Goal: Task Accomplishment & Management: Use online tool/utility

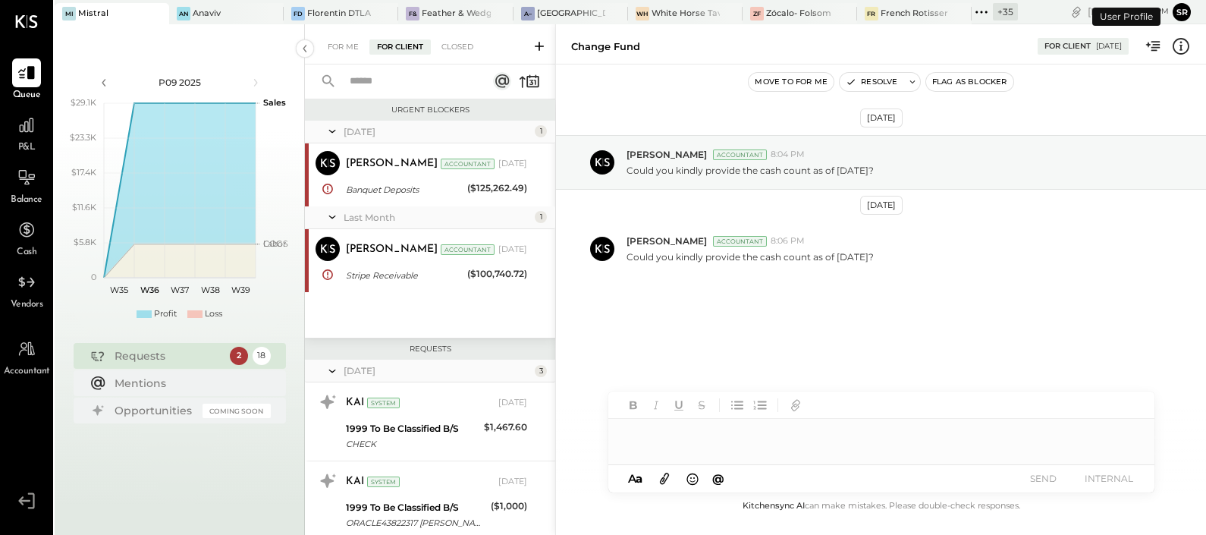
scroll to position [761, 0]
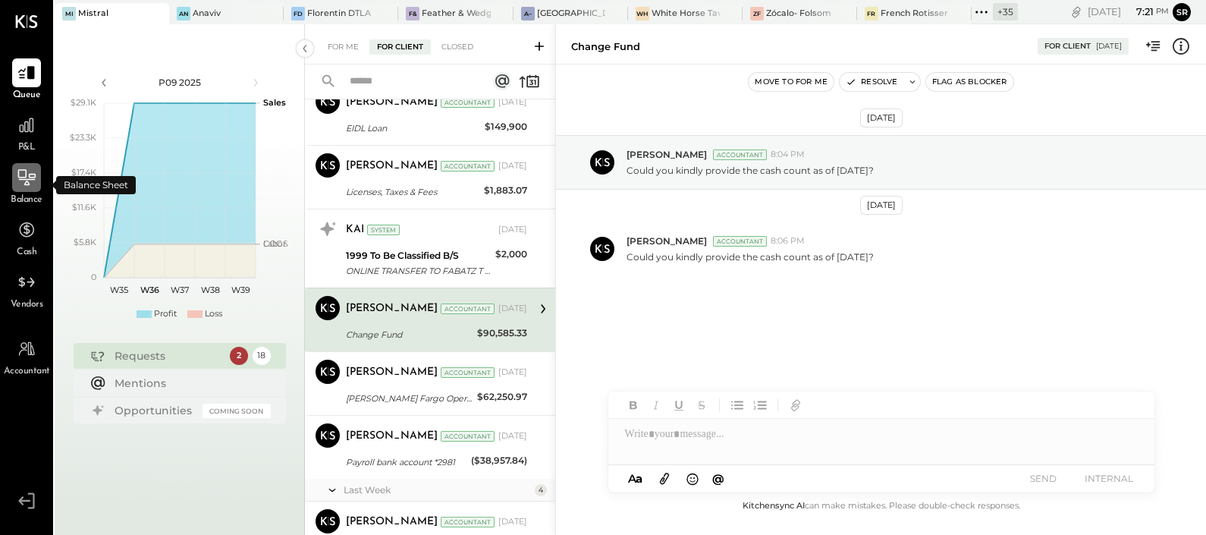
click at [26, 186] on icon at bounding box center [27, 178] width 20 height 20
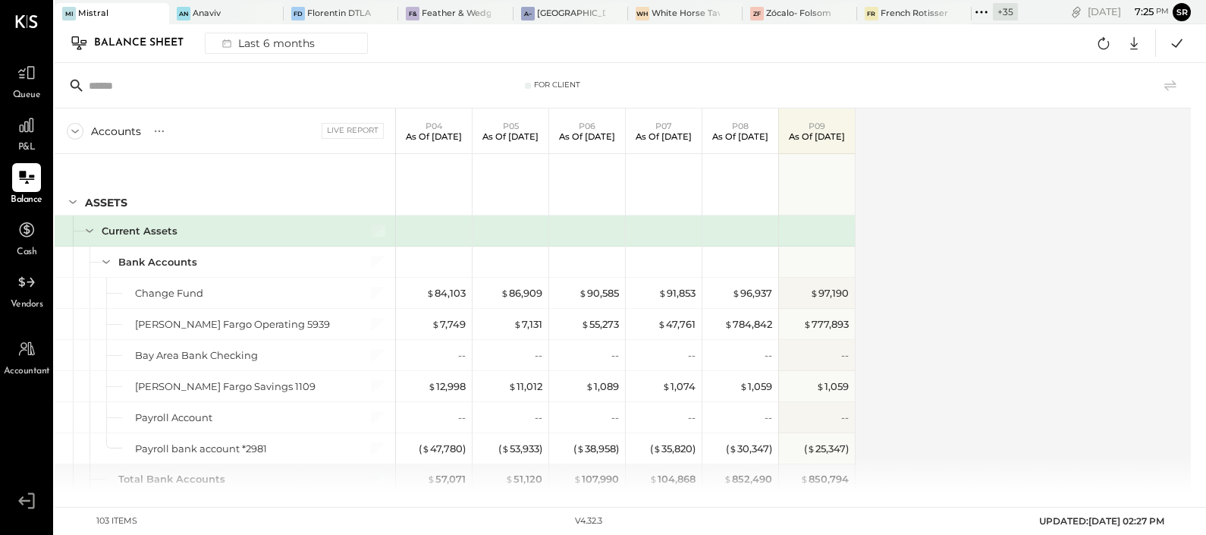
click at [948, 284] on div "Accounts S GL Live Report P04 As of [DATE] P05 As of [DATE] P06 As of [DATE] P0…" at bounding box center [624, 300] width 1138 height 384
click at [982, 437] on div "Accounts S GL Live Report P04 As of [DATE] P05 As of [DATE] P06 As of [DATE] P0…" at bounding box center [624, 300] width 1138 height 384
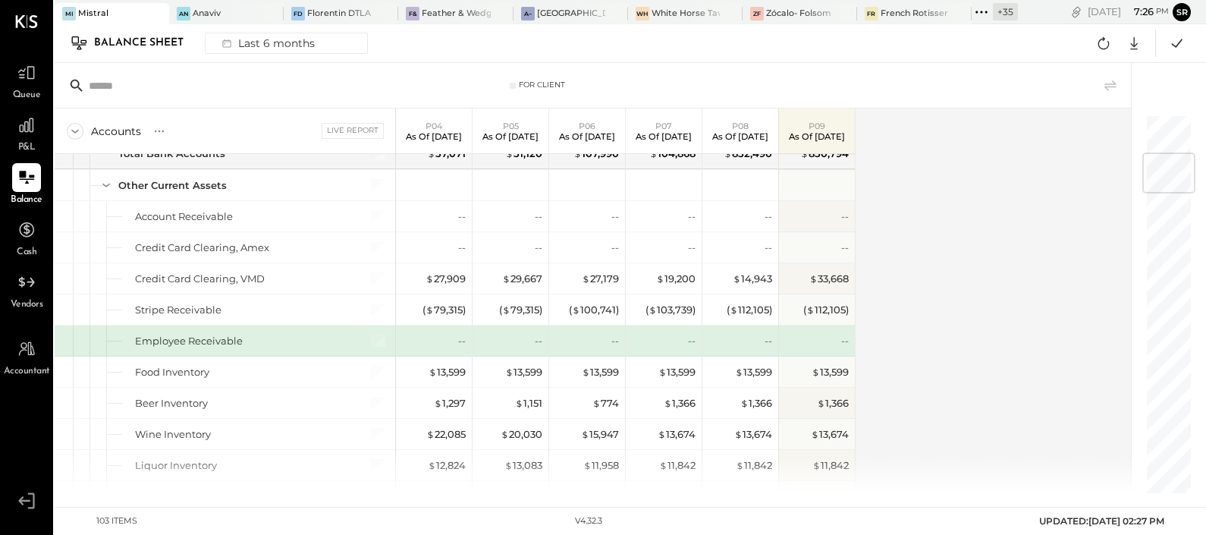
scroll to position [356, 0]
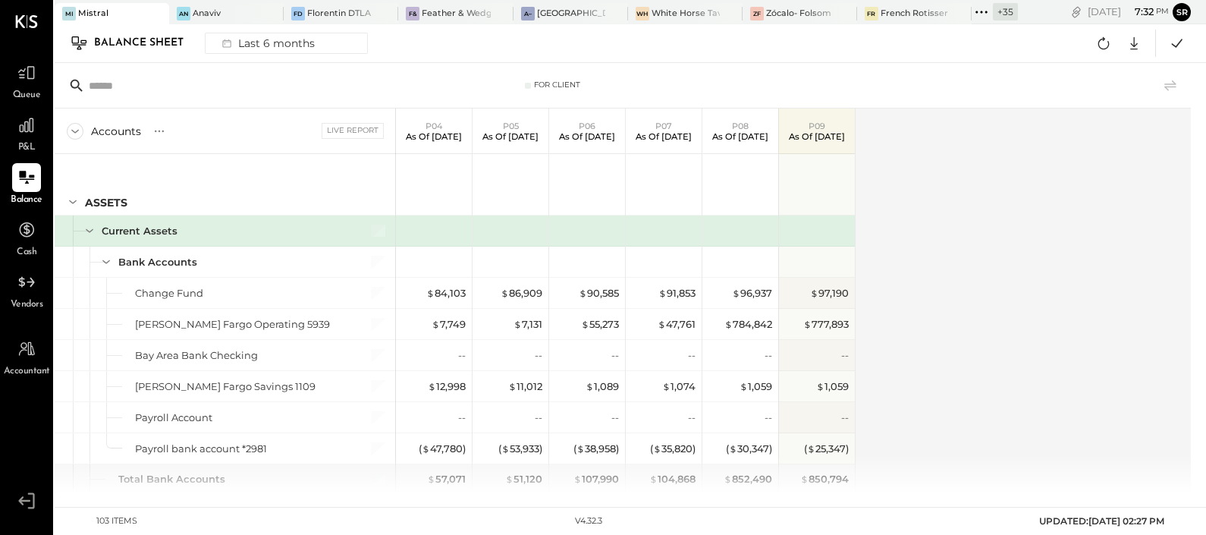
click at [980, 11] on icon at bounding box center [981, 12] width 20 height 20
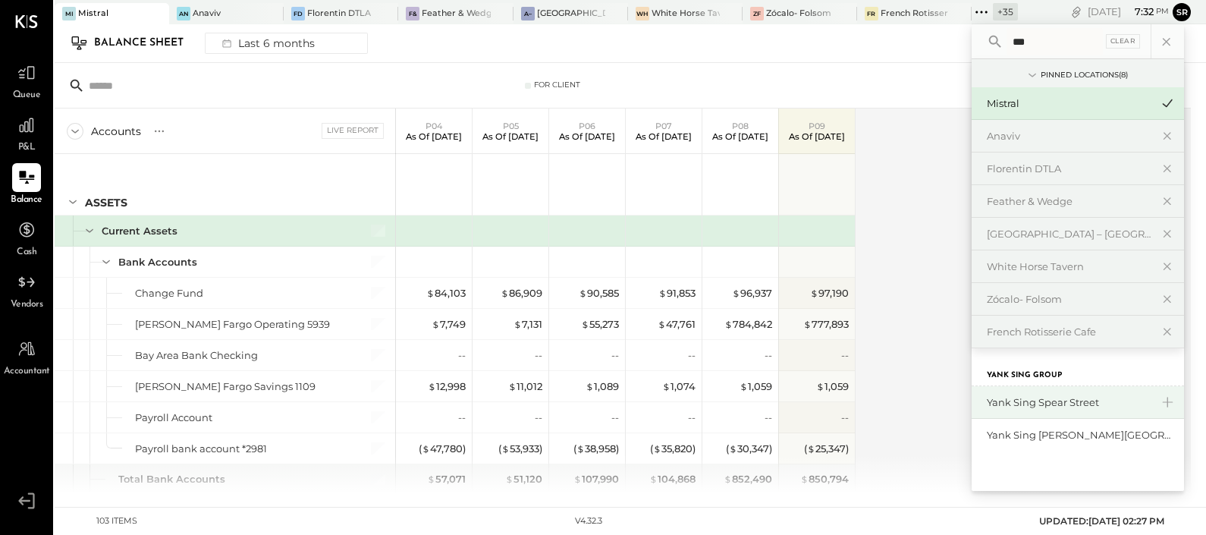
type input "***"
click at [1090, 402] on div "Yank Sing Spear Street" at bounding box center [1069, 402] width 164 height 14
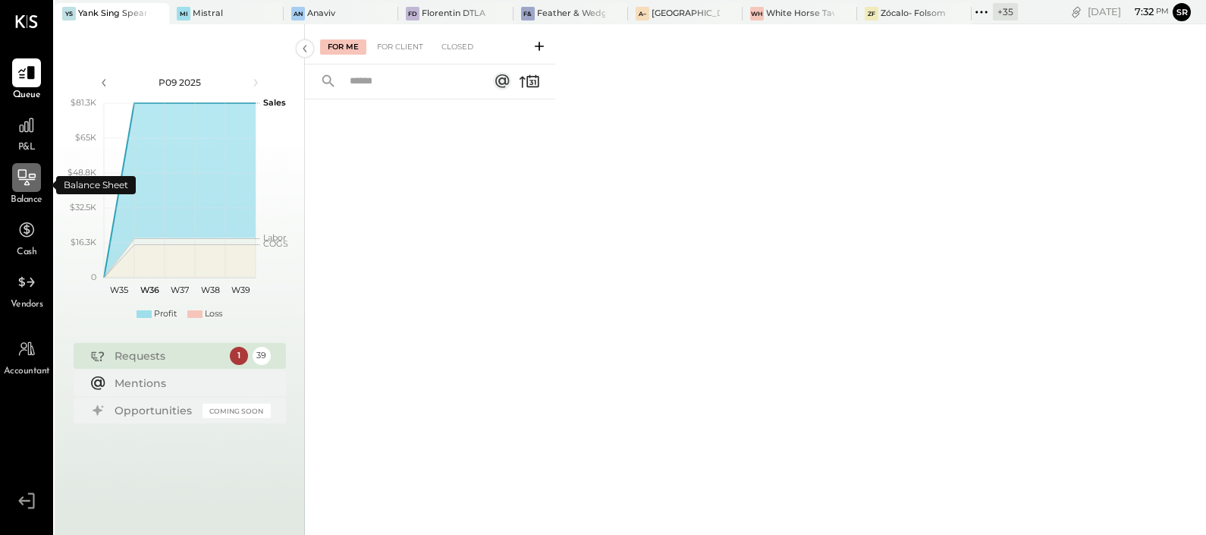
click at [39, 184] on div at bounding box center [26, 177] width 29 height 29
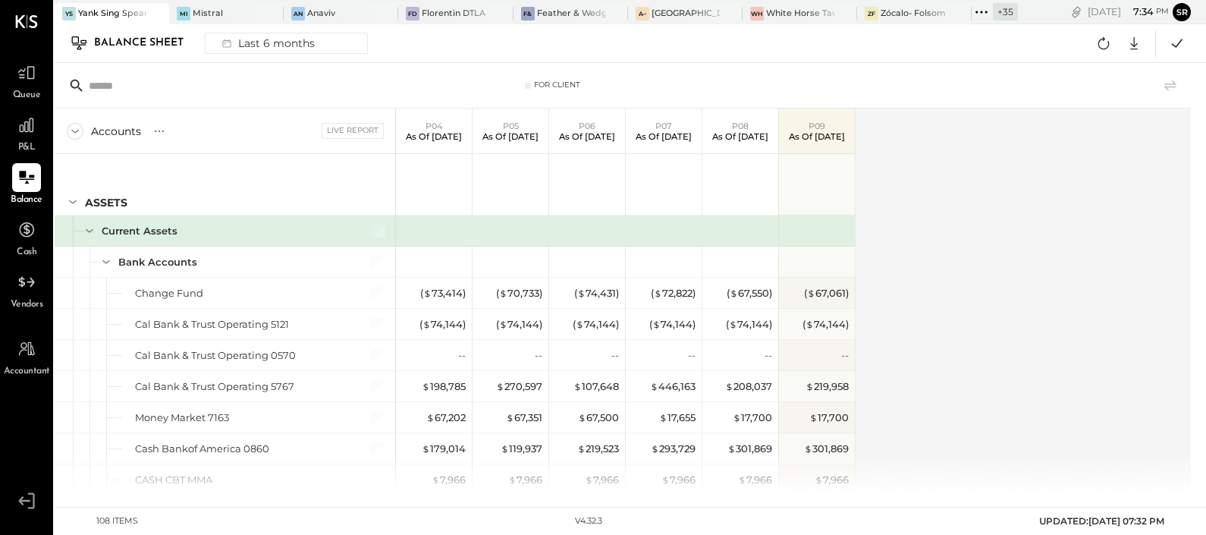
click at [1062, 225] on div "Accounts S GL Live Report P04 As of Apr 27th 2025 P05 As of May 25th 2025 P06 A…" at bounding box center [624, 300] width 1138 height 384
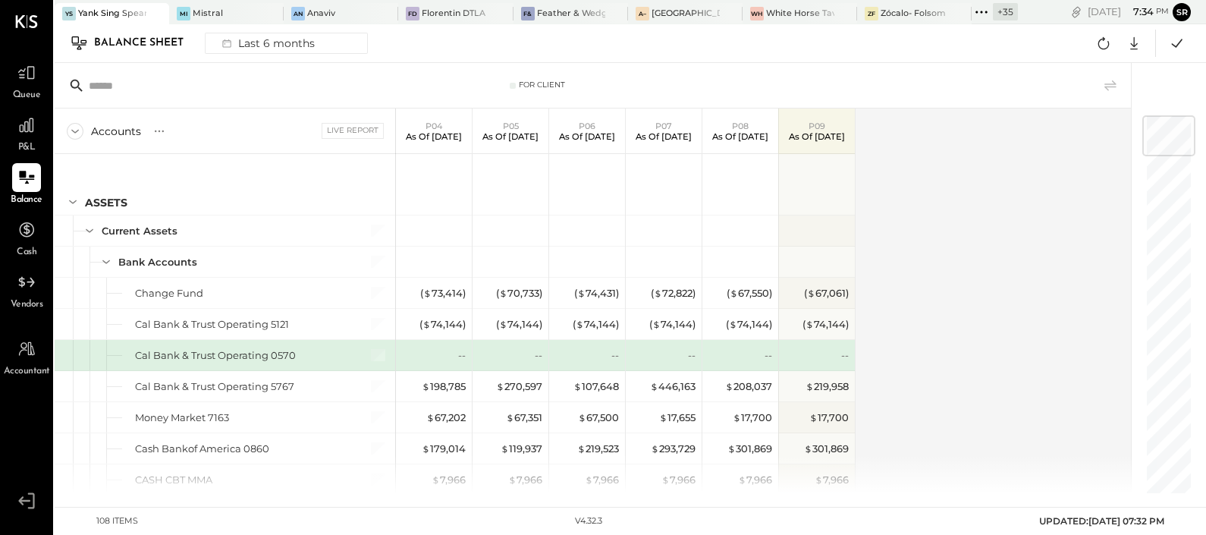
scroll to position [15, 0]
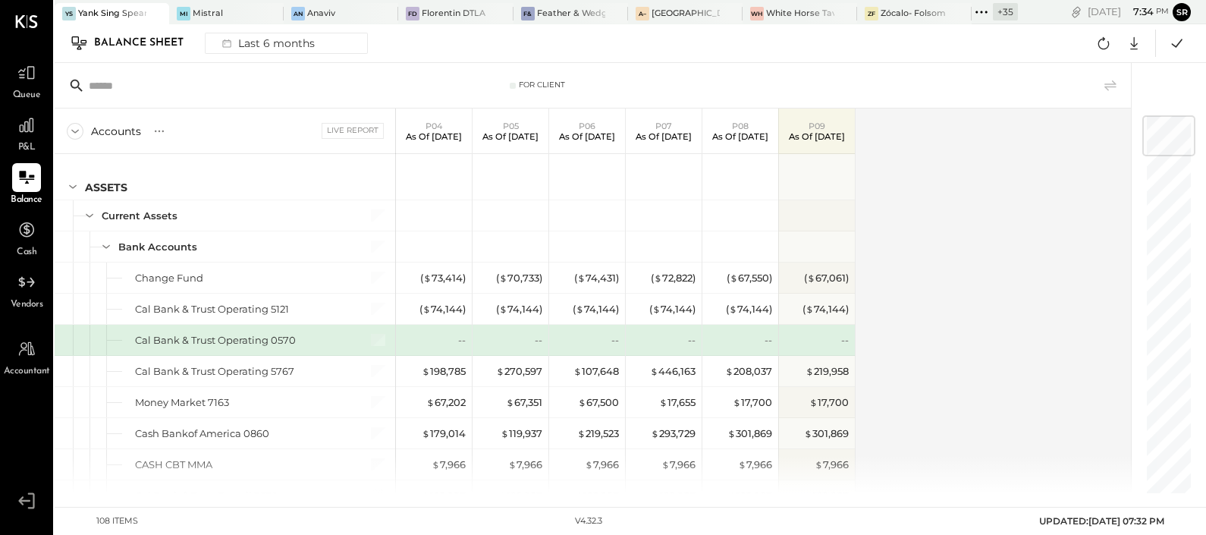
click at [983, 11] on icon at bounding box center [981, 12] width 20 height 20
click at [221, 14] on div "Mi Mistral" at bounding box center [215, 14] width 92 height 14
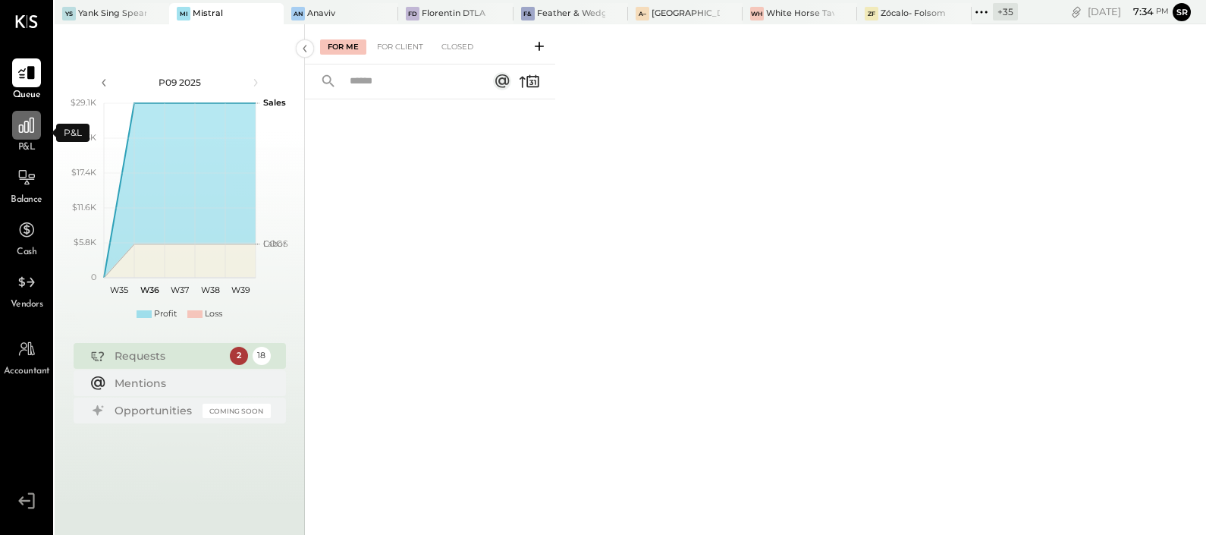
click at [30, 129] on icon at bounding box center [26, 125] width 15 height 15
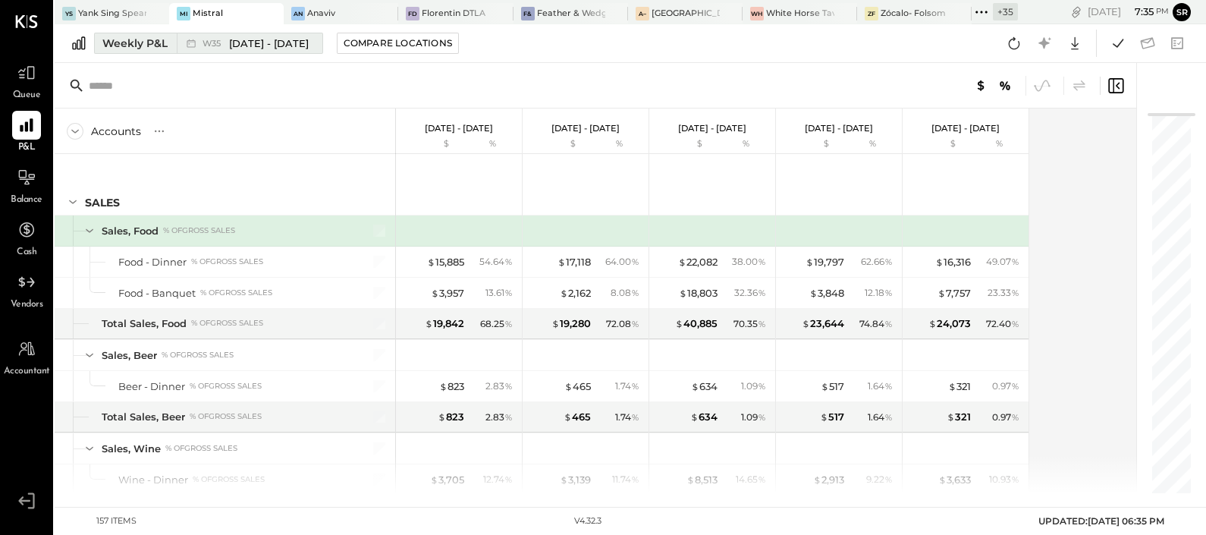
click at [259, 33] on div "W35 Aug 25 - 31, 2025" at bounding box center [246, 43] width 138 height 20
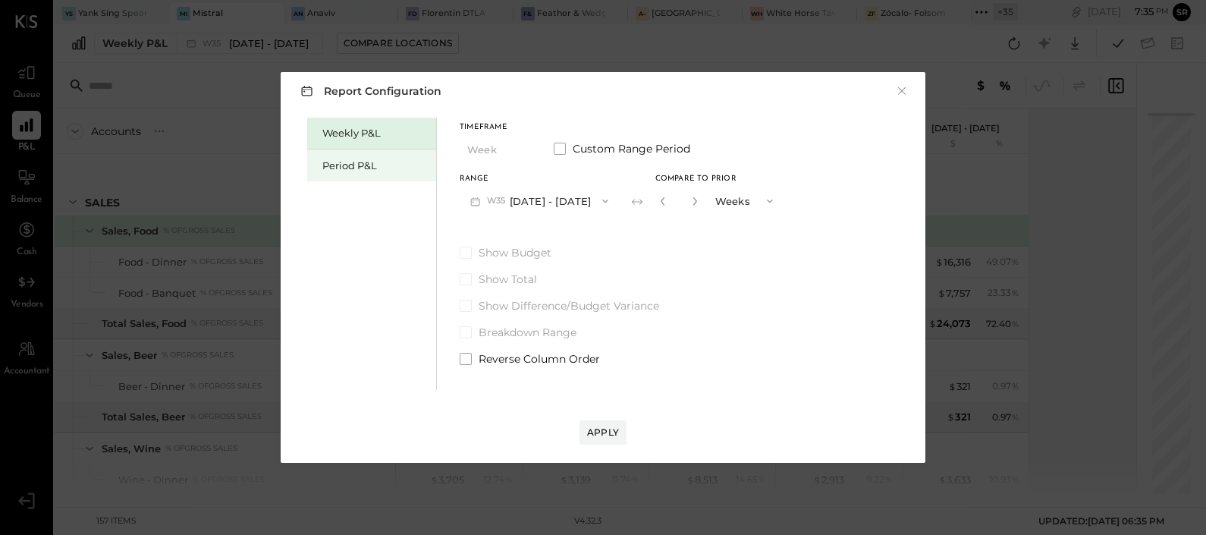
click at [397, 171] on div "Period P&L" at bounding box center [375, 165] width 106 height 14
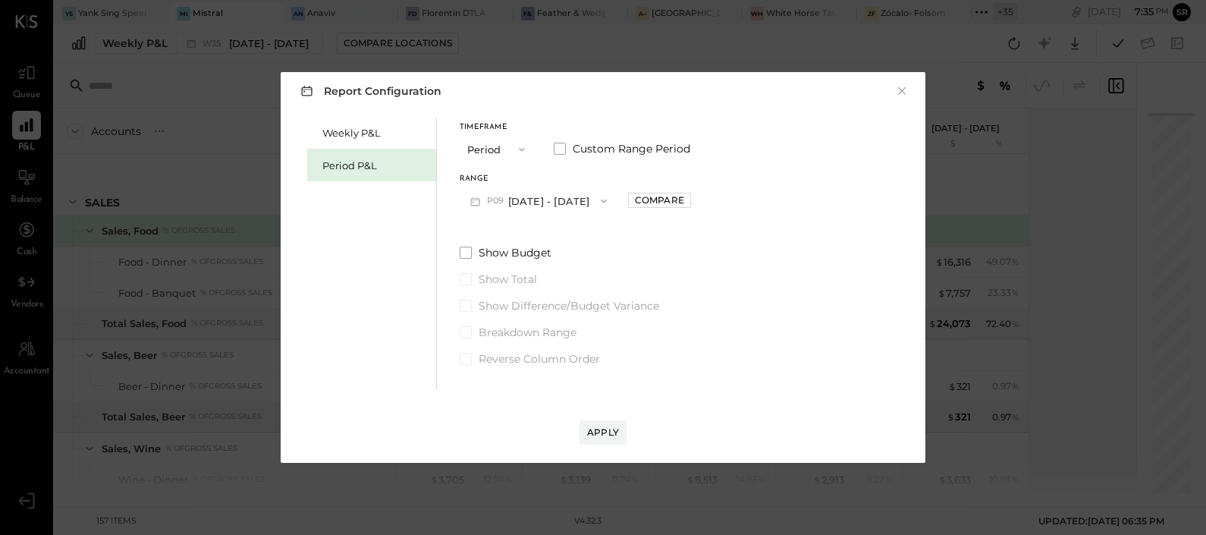
click at [571, 203] on button "P09 Aug 25 - Sep 28, 2025" at bounding box center [539, 201] width 158 height 28
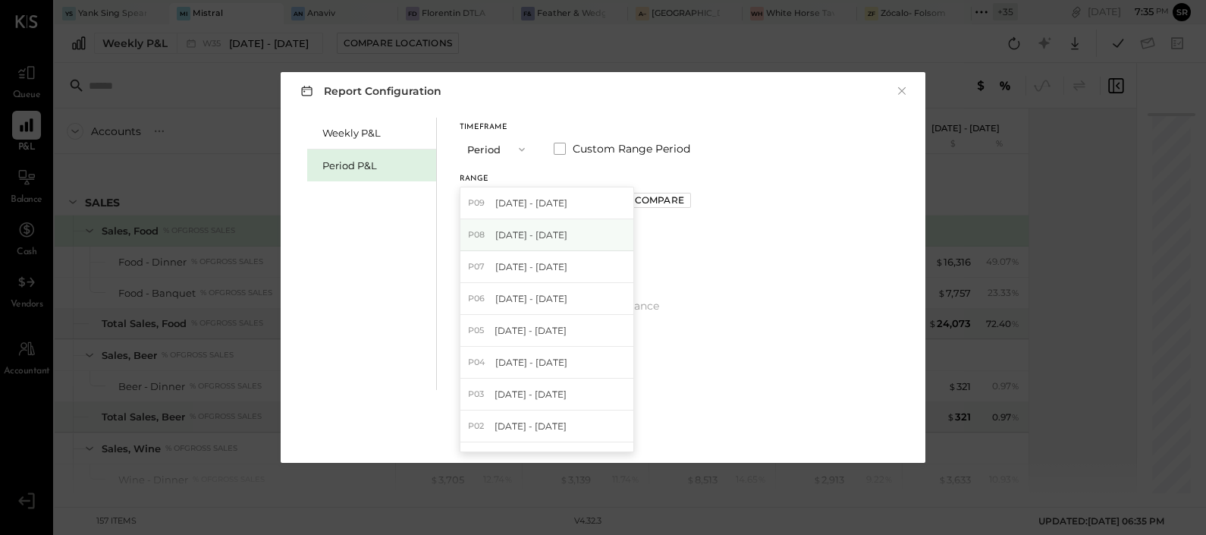
click at [560, 242] on div "P08 Jul 28 - Aug 24, 2025" at bounding box center [546, 235] width 173 height 32
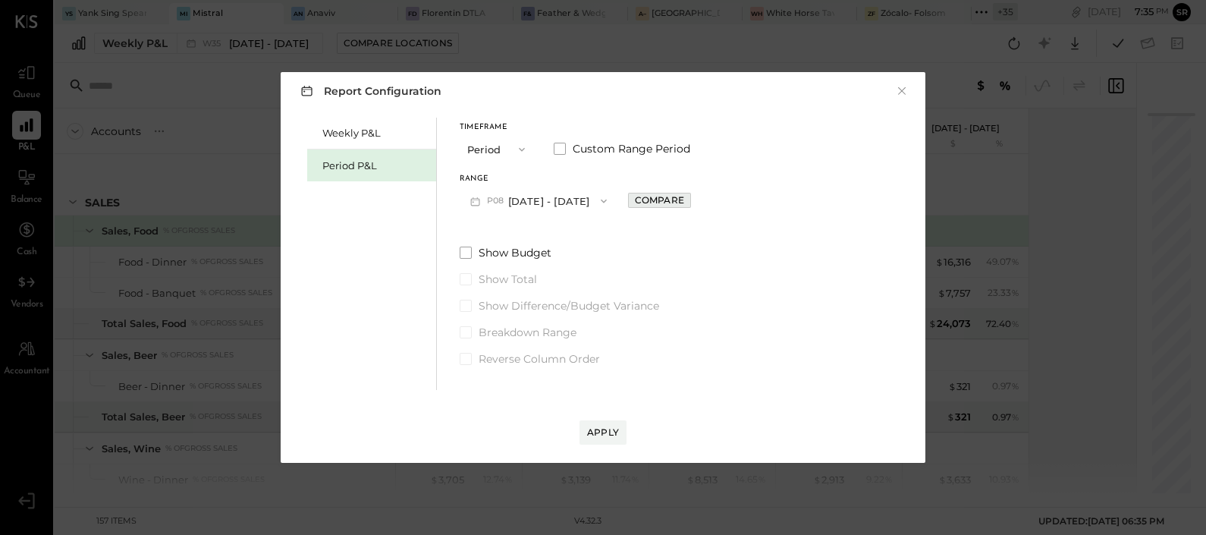
click at [684, 202] on div "Compare" at bounding box center [659, 199] width 49 height 13
click at [698, 201] on icon "button" at bounding box center [693, 200] width 9 height 9
type input "*"
click at [607, 430] on div "Apply" at bounding box center [603, 431] width 32 height 13
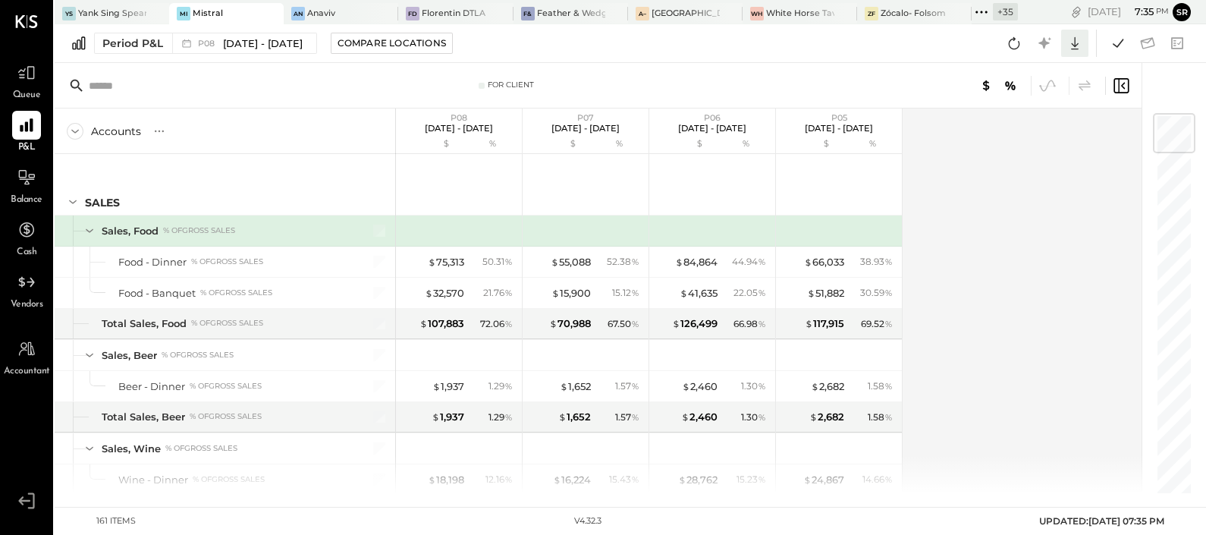
click at [1074, 48] on icon at bounding box center [1075, 43] width 20 height 20
click at [1011, 133] on div "Excel" at bounding box center [1027, 132] width 121 height 32
click at [30, 74] on icon at bounding box center [27, 73] width 20 height 20
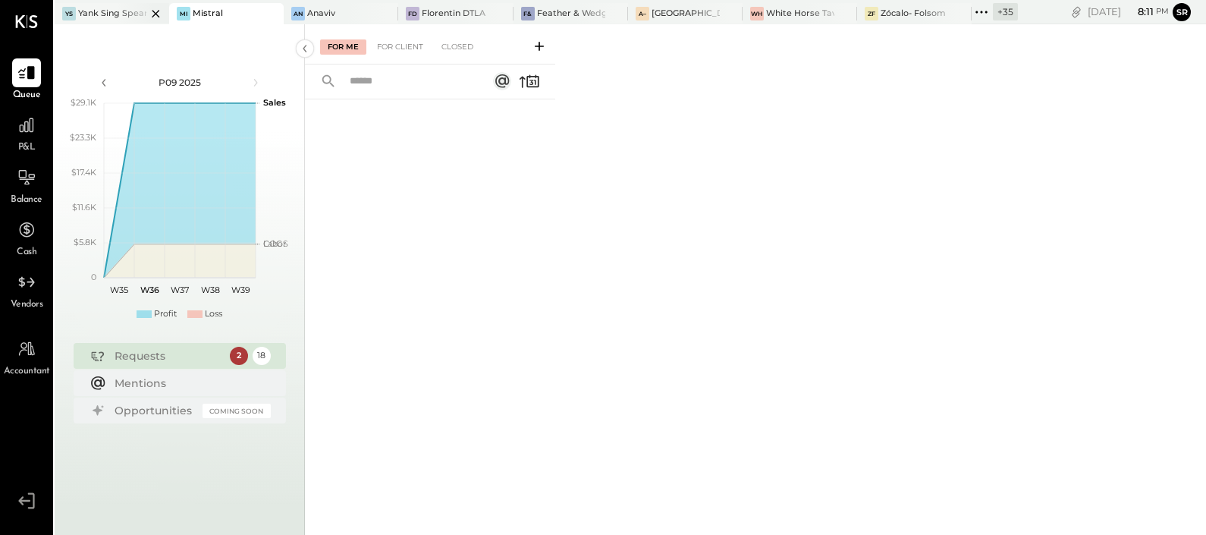
click at [112, 20] on div "YS Yank Sing Spear Street" at bounding box center [112, 13] width 114 height 21
click at [24, 179] on icon at bounding box center [27, 180] width 17 height 2
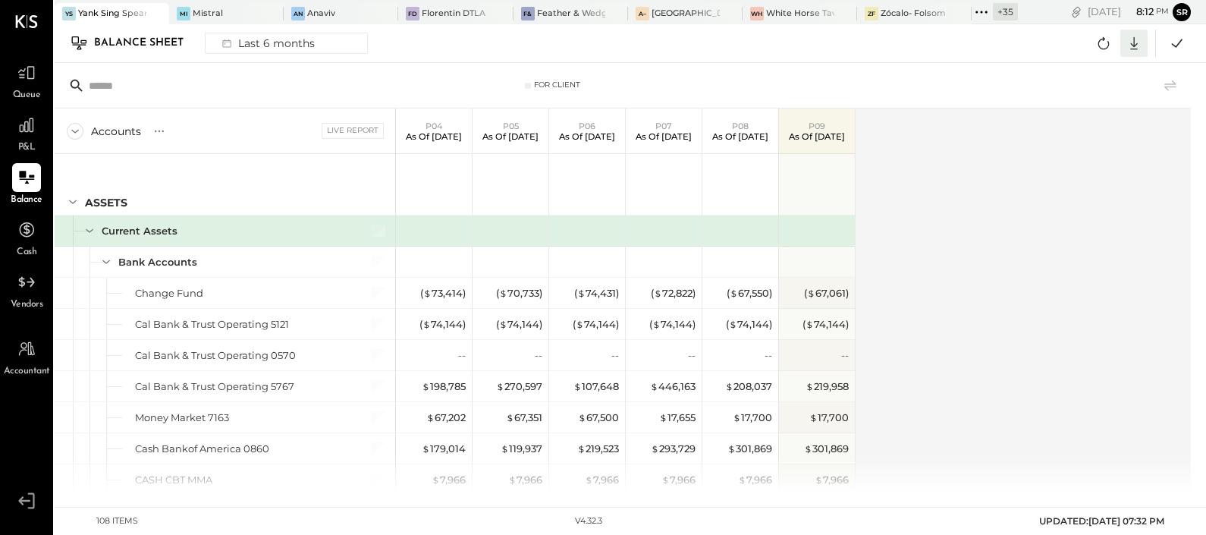
click at [1134, 46] on icon at bounding box center [1134, 43] width 20 height 20
click at [1071, 133] on div "Excel" at bounding box center [1086, 132] width 121 height 32
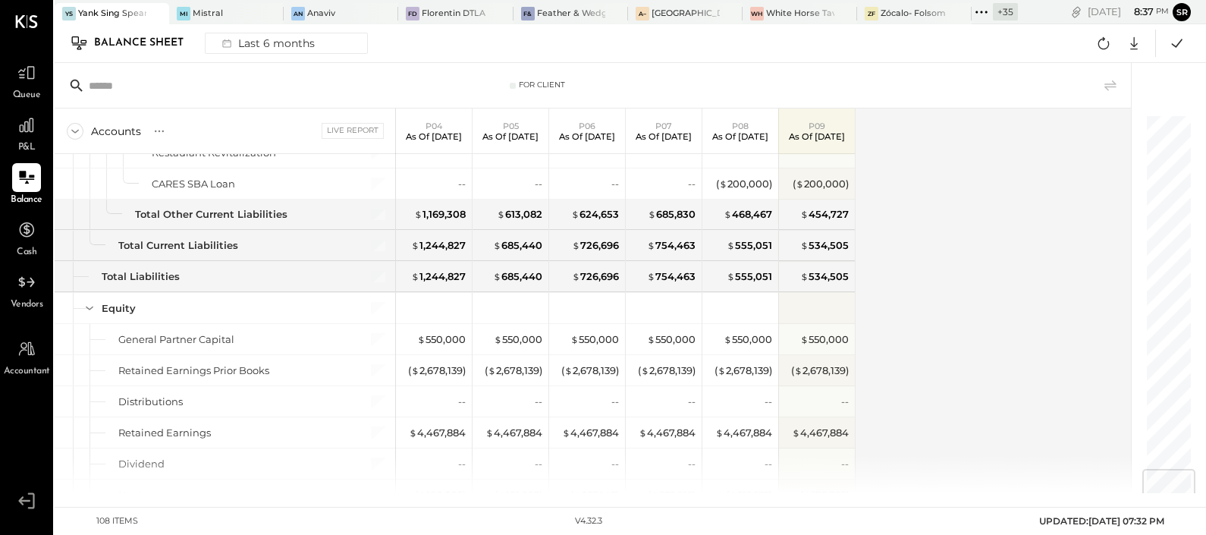
scroll to position [3041, 0]
